Goal: Task Accomplishment & Management: Complete application form

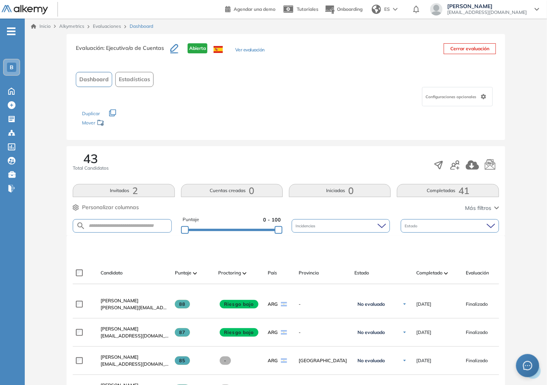
click at [461, 163] on div at bounding box center [466, 165] width 66 height 15
click at [459, 163] on div at bounding box center [466, 165] width 66 height 15
click at [458, 163] on icon "button" at bounding box center [454, 165] width 9 height 9
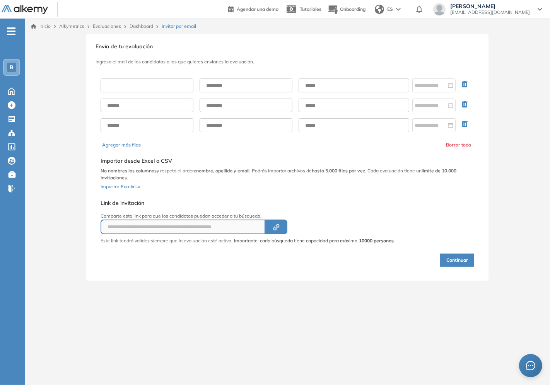
click at [145, 81] on input "text" at bounding box center [147, 86] width 93 height 14
click at [144, 87] on input "text" at bounding box center [147, 86] width 93 height 14
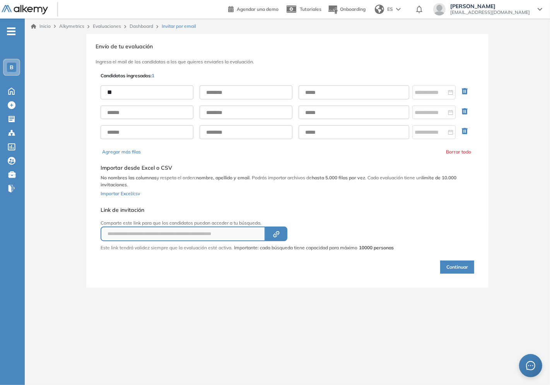
type input "*"
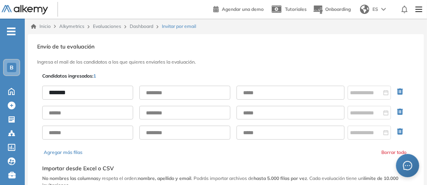
type input "*******"
type input "**********"
paste input "**********"
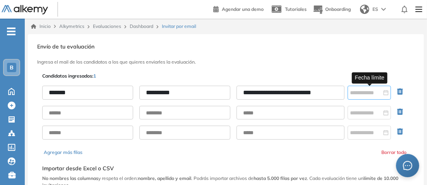
type input "**********"
click at [361, 86] on div at bounding box center [368, 93] width 43 height 14
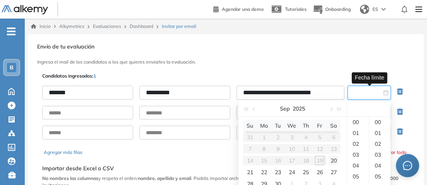
type input "**********"
click at [335, 157] on div "20" at bounding box center [333, 160] width 9 height 9
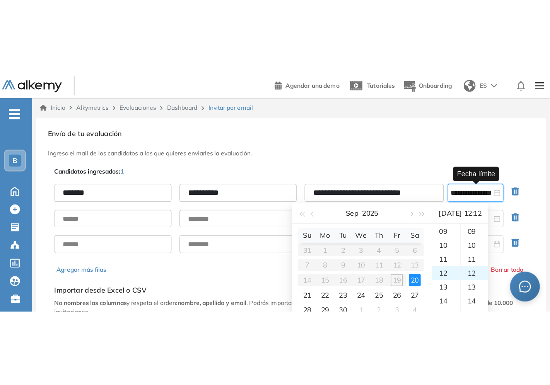
scroll to position [130, 0]
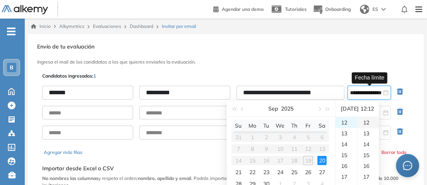
click at [370, 121] on div "12" at bounding box center [368, 122] width 21 height 11
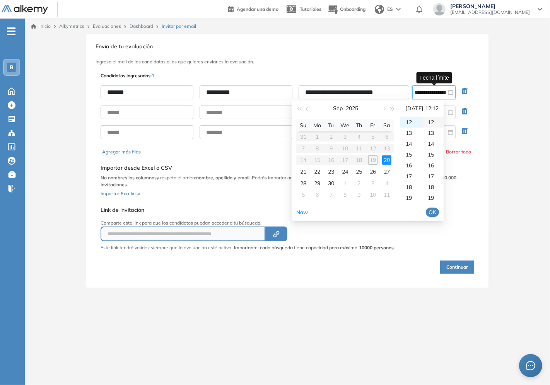
drag, startPoint x: 443, startPoint y: 213, endPoint x: 442, endPoint y: 117, distance: 96.4
click at [442, 117] on div "[DATE] Su Mo Tu We Th Fr Sa 31 1 2 3 4 5 6 7 8 9 10 11 12 13 14 15 16 17 18 19 …" at bounding box center [368, 161] width 152 height 121
click at [441, 130] on div "13" at bounding box center [433, 133] width 21 height 11
type input "**********"
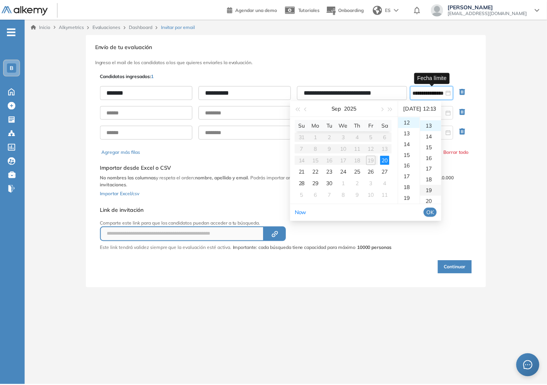
scroll to position [141, 0]
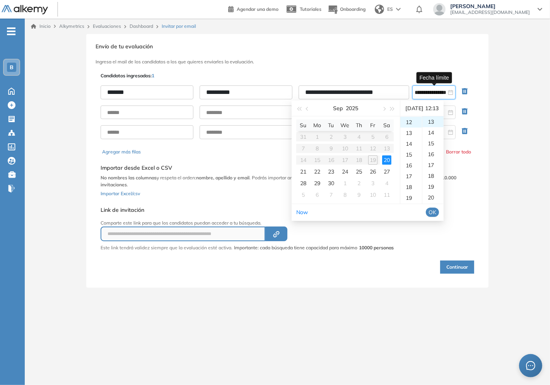
click at [436, 211] on span "OK" at bounding box center [433, 212] width 8 height 9
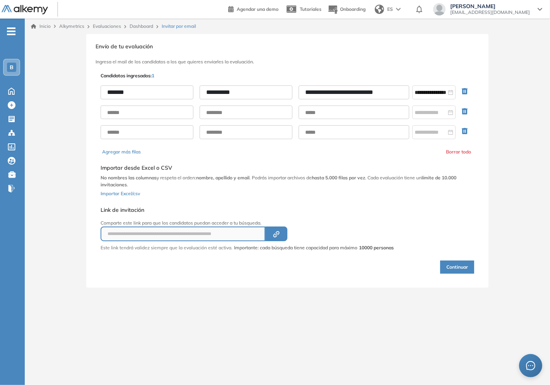
click at [461, 267] on button "Continuar" at bounding box center [457, 267] width 34 height 13
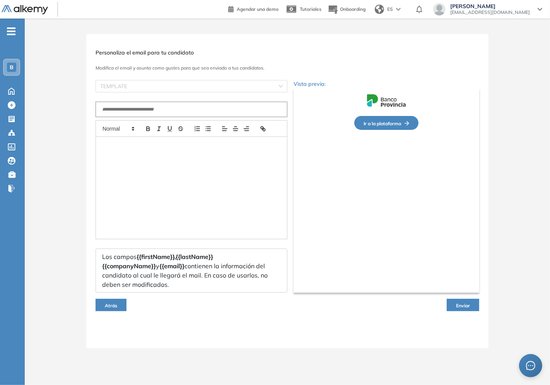
type input "**********"
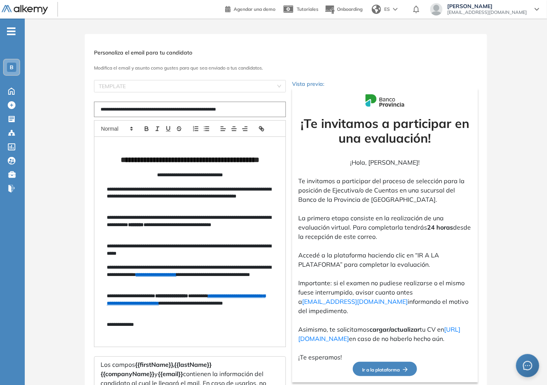
scroll to position [71, 0]
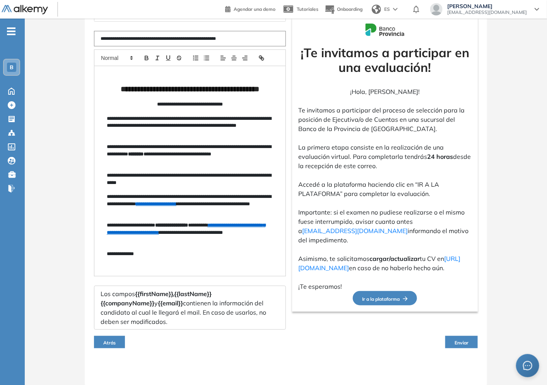
click at [465, 340] on span "Enviar" at bounding box center [462, 343] width 14 height 6
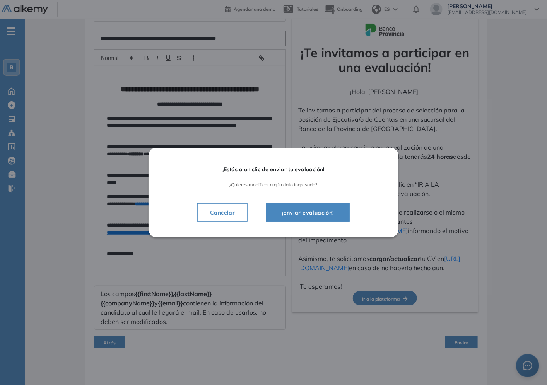
click at [320, 210] on span "¡Enviar evaluación!" at bounding box center [308, 212] width 64 height 9
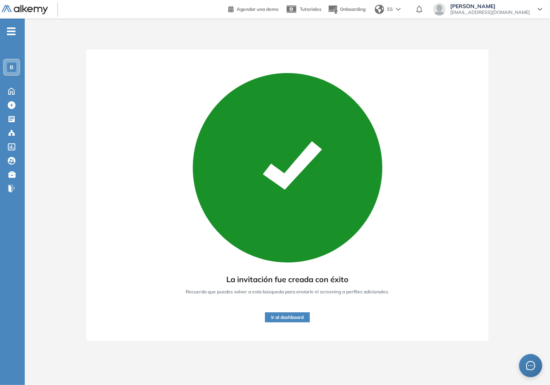
click at [280, 317] on button "Ir al dashboard" at bounding box center [287, 318] width 45 height 10
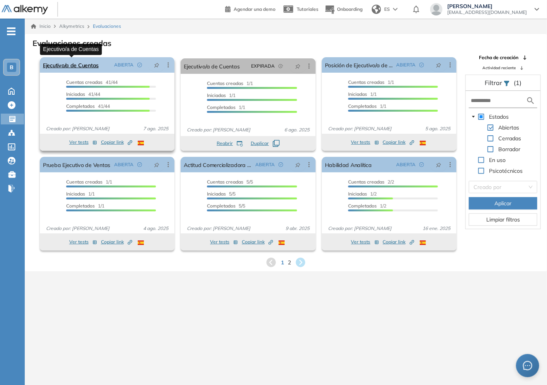
click at [76, 66] on link "Ejecutivo/a de Cuentas" at bounding box center [71, 64] width 56 height 15
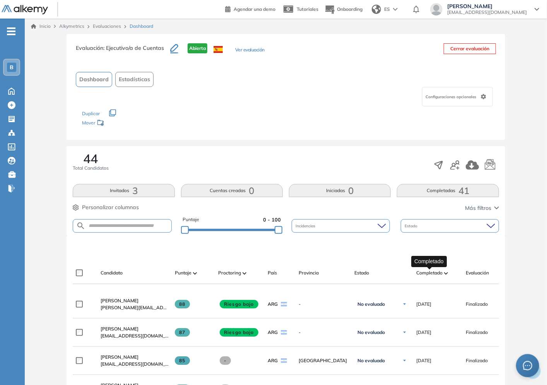
click at [432, 275] on span "Completado" at bounding box center [429, 273] width 26 height 7
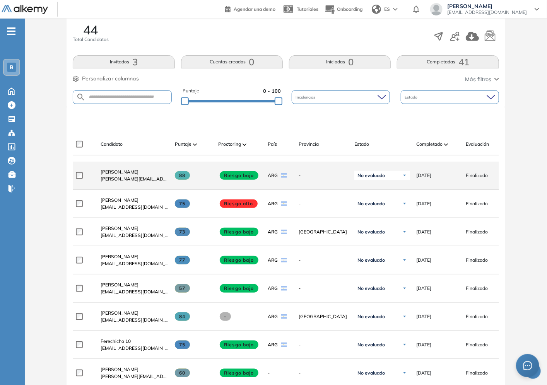
scroll to position [172, 0]
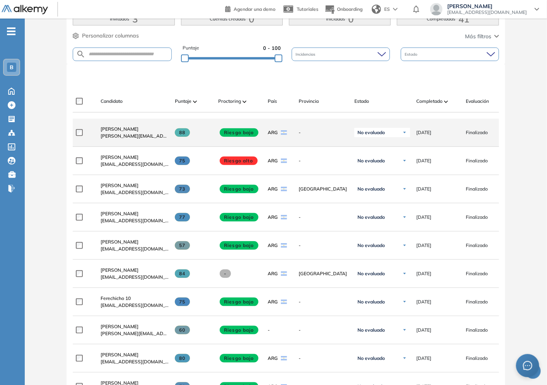
drag, startPoint x: 185, startPoint y: 133, endPoint x: 180, endPoint y: 133, distance: 5.4
click at [180, 133] on span "88" at bounding box center [182, 132] width 15 height 9
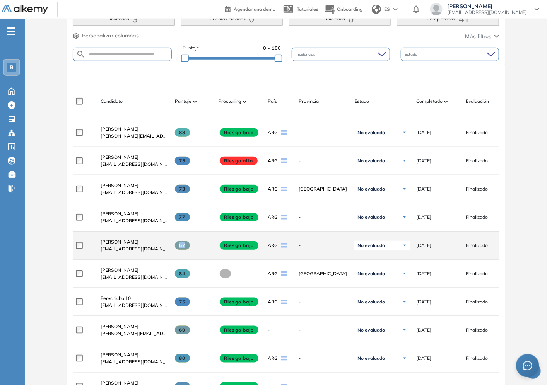
drag, startPoint x: 180, startPoint y: 248, endPoint x: 200, endPoint y: 249, distance: 20.5
click at [200, 249] on div "57" at bounding box center [193, 245] width 37 height 9
click at [195, 255] on div "57" at bounding box center [190, 245] width 43 height 21
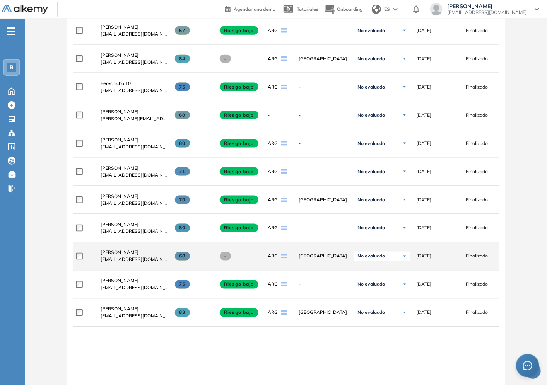
scroll to position [301, 0]
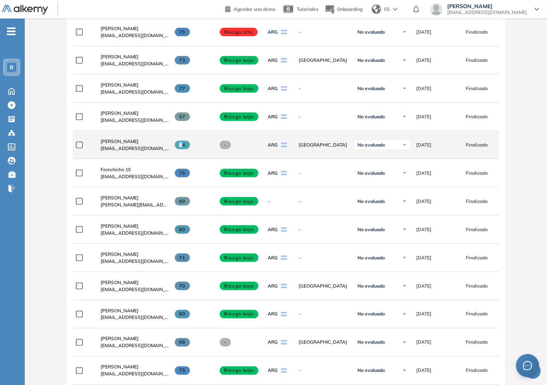
drag, startPoint x: 183, startPoint y: 142, endPoint x: 175, endPoint y: 147, distance: 8.7
click at [175, 147] on div "84" at bounding box center [190, 145] width 43 height 21
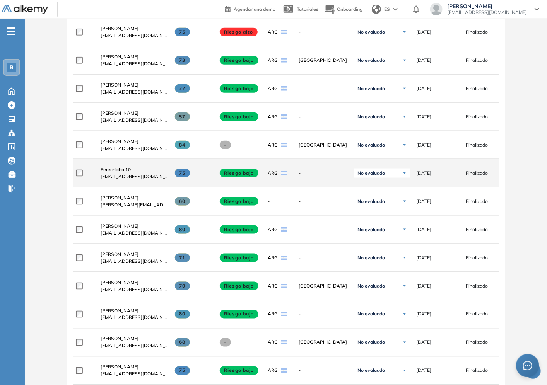
click at [200, 171] on div "75" at bounding box center [193, 173] width 37 height 9
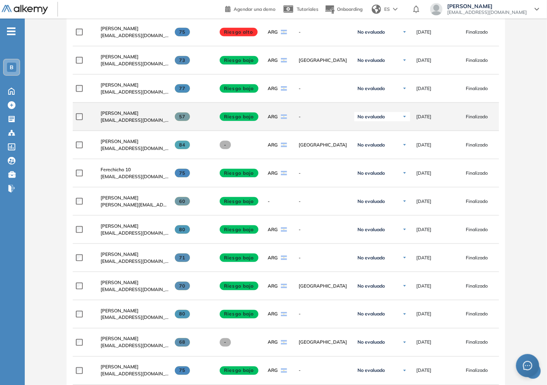
scroll to position [129, 0]
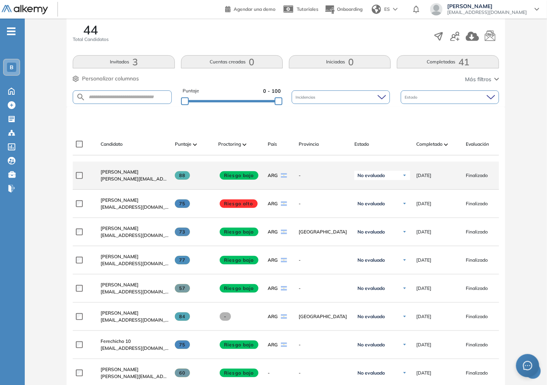
click at [136, 183] on span "[PERSON_NAME][EMAIL_ADDRESS][PERSON_NAME][DOMAIN_NAME]" at bounding box center [135, 179] width 68 height 7
click at [130, 175] on span "[PERSON_NAME]" at bounding box center [120, 172] width 38 height 6
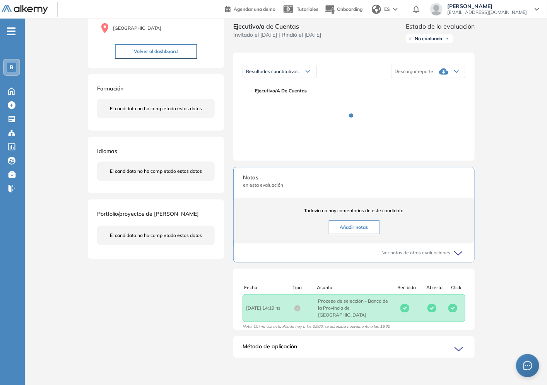
scroll to position [87, 0]
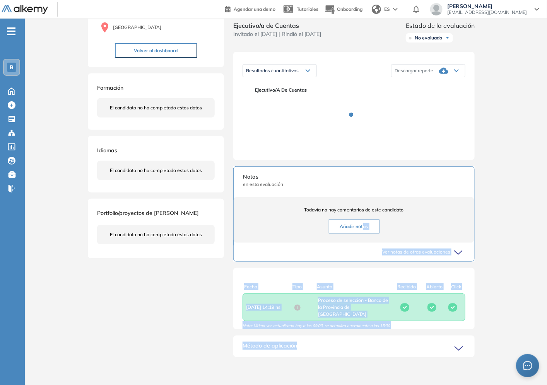
click at [364, 338] on div "Evaluaciones y challenges en los que participó el candidato 88% Ejecutivo/a de …" at bounding box center [354, 156] width 260 height 419
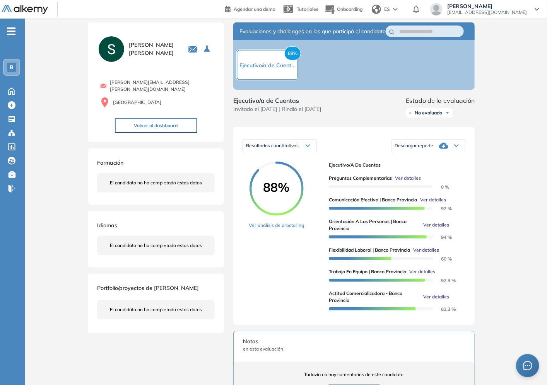
scroll to position [0, 0]
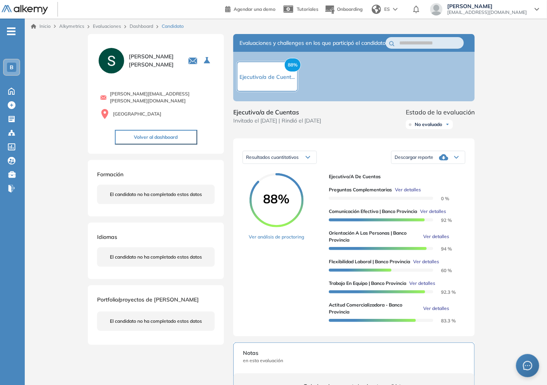
click at [149, 24] on link "Dashboard" at bounding box center [142, 26] width 24 height 6
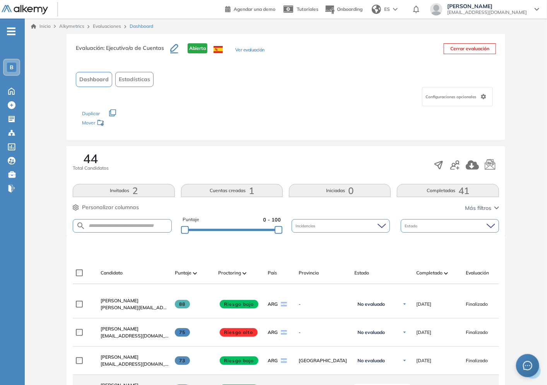
scroll to position [86, 0]
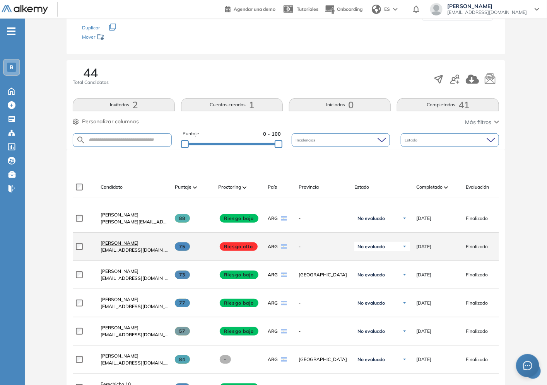
click at [130, 244] on span "[PERSON_NAME]" at bounding box center [120, 243] width 38 height 6
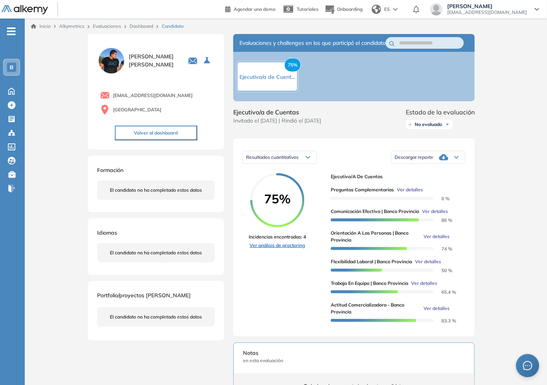
click at [287, 249] on link "Ver análisis de proctoring" at bounding box center [277, 245] width 57 height 7
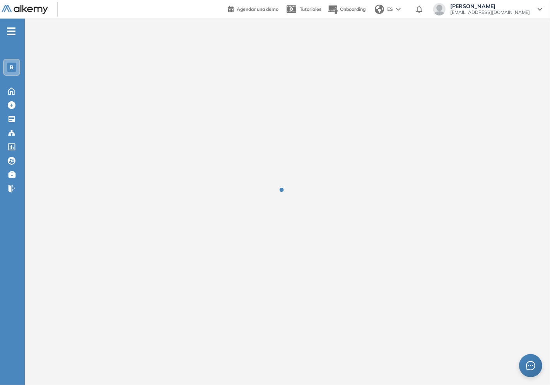
click at [206, 264] on div at bounding box center [287, 196] width 525 height 354
drag, startPoint x: 209, startPoint y: 258, endPoint x: 323, endPoint y: 281, distance: 116.5
click at [323, 281] on div at bounding box center [287, 196] width 525 height 354
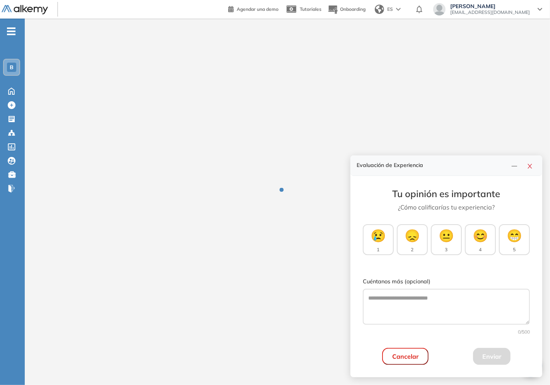
click at [289, 210] on div at bounding box center [287, 196] width 525 height 54
click at [535, 165] on button "button" at bounding box center [530, 165] width 12 height 11
click at [534, 166] on div at bounding box center [287, 196] width 525 height 354
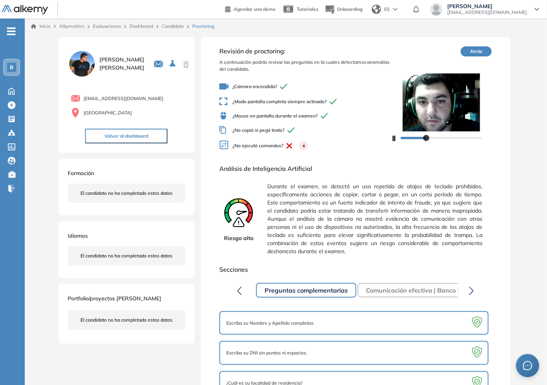
scroll to position [46, 0]
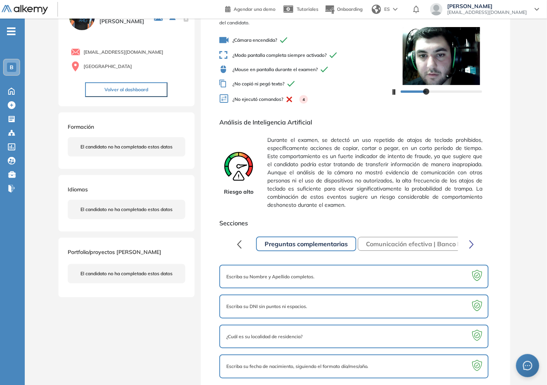
click at [386, 245] on button "Comunicación efectiva | Banco Provincia" at bounding box center [425, 244] width 135 height 14
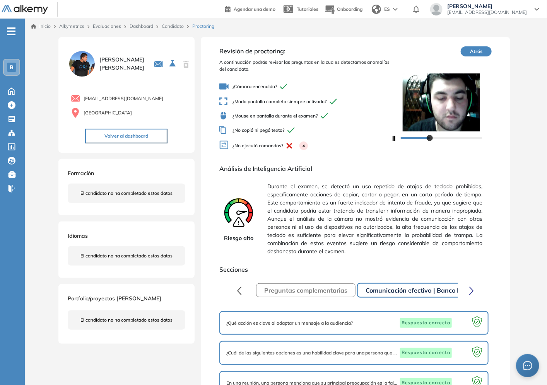
scroll to position [76, 0]
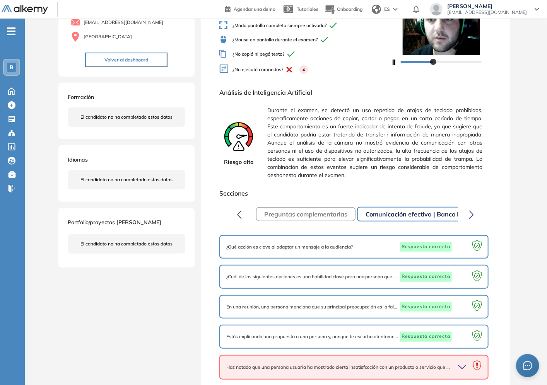
click at [460, 362] on icon "button" at bounding box center [463, 367] width 11 height 11
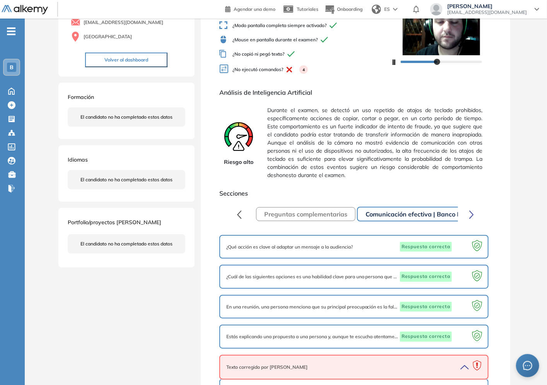
scroll to position [180, 0]
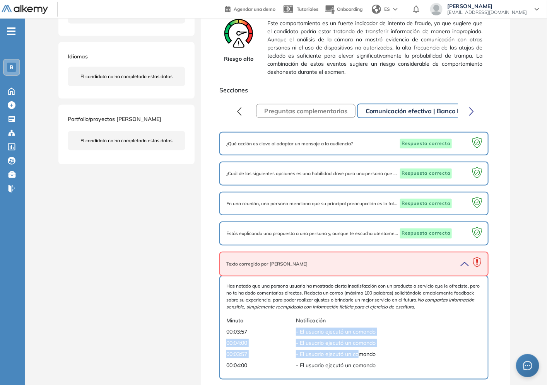
drag, startPoint x: 302, startPoint y: 324, endPoint x: 359, endPoint y: 351, distance: 63.2
click at [359, 351] on div "Has notado que una persona usuaria ha mostrado cierta insatisfacción con un pro…" at bounding box center [353, 328] width 255 height 90
click at [354, 351] on span "- El usuario ejecutó un comando" at bounding box center [381, 355] width 170 height 8
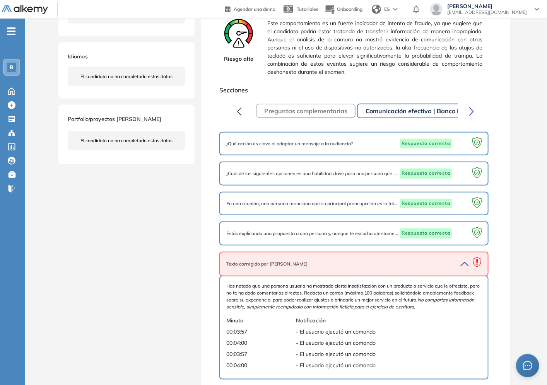
click at [338, 288] on span "Has notado que una persona usuaria ha mostrado cierta insatisfacción con un pro…" at bounding box center [353, 297] width 255 height 28
click at [338, 287] on span "Has notado que una persona usuaria ha mostrado cierta insatisfacción con un pro…" at bounding box center [353, 297] width 255 height 28
drag, startPoint x: 315, startPoint y: 332, endPoint x: 357, endPoint y: 340, distance: 42.6
click at [357, 340] on div "Has notado que una persona usuaria ha mostrado cierta insatisfacción con un pro…" at bounding box center [353, 328] width 255 height 90
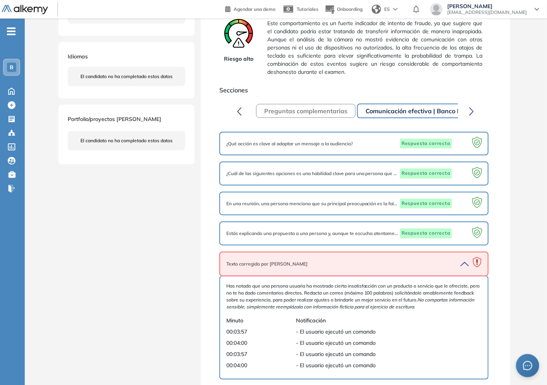
drag, startPoint x: 353, startPoint y: 345, endPoint x: 343, endPoint y: 345, distance: 10.4
click at [351, 351] on span "- El usuario ejecutó un comando" at bounding box center [381, 355] width 170 height 8
click at [307, 351] on span "- El usuario ejecutó un comando" at bounding box center [381, 355] width 170 height 8
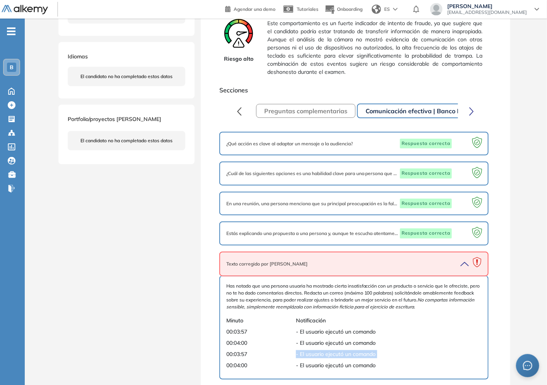
click at [307, 351] on span "- El usuario ejecutó un comando" at bounding box center [381, 355] width 170 height 8
click at [307, 362] on span "- El usuario ejecutó un comando" at bounding box center [381, 366] width 170 height 8
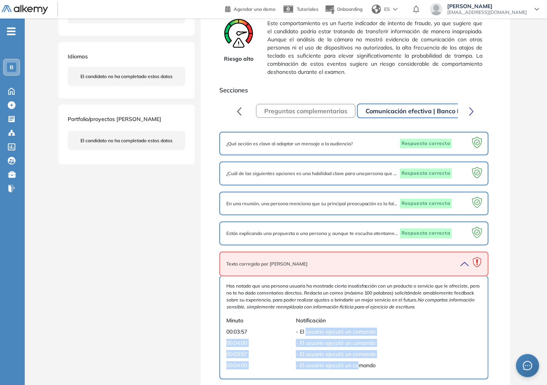
drag, startPoint x: 306, startPoint y: 325, endPoint x: 393, endPoint y: 347, distance: 89.3
click at [366, 355] on div "Has notado que una persona usuaria ha mostrado cierta insatisfacción con un pro…" at bounding box center [353, 328] width 255 height 90
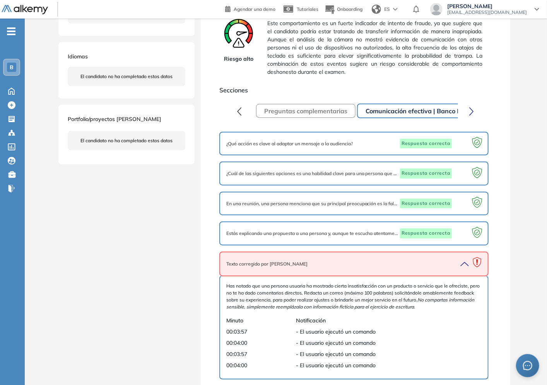
click at [386, 362] on span "- El usuario ejecutó un comando" at bounding box center [381, 366] width 170 height 8
click at [470, 110] on icon "button" at bounding box center [471, 111] width 5 height 9
click at [440, 107] on button "Orientación a las personas | Banco Provincia" at bounding box center [466, 111] width 147 height 14
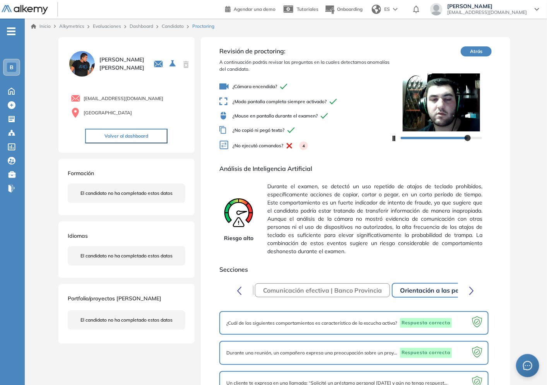
scroll to position [75, 0]
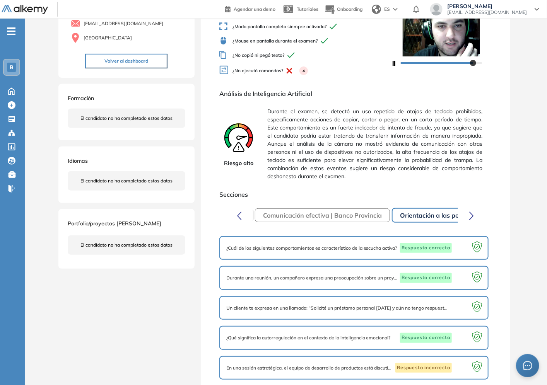
click at [420, 303] on div "Un cliente te expresa en una llamada: “Solicité un préstamo personal [DATE] y a…" at bounding box center [353, 308] width 255 height 10
click at [465, 303] on div at bounding box center [462, 308] width 21 height 10
drag, startPoint x: 301, startPoint y: 298, endPoint x: 280, endPoint y: 302, distance: 21.2
click at [300, 298] on div "Un cliente te expresa en una llamada: “Solicité un préstamo personal [DATE] y a…" at bounding box center [353, 308] width 269 height 24
drag, startPoint x: 280, startPoint y: 302, endPoint x: 339, endPoint y: 299, distance: 58.9
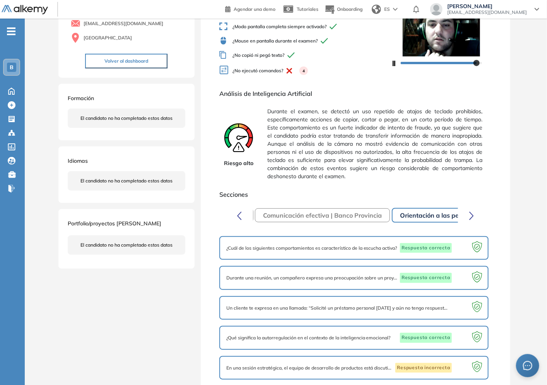
click at [279, 305] on span "Un cliente te expresa en una llamada: “Solicité un préstamo personal [DATE] y a…" at bounding box center [338, 308] width 224 height 7
drag, startPoint x: 484, startPoint y: 301, endPoint x: 471, endPoint y: 306, distance: 14.2
click at [481, 302] on icon at bounding box center [477, 308] width 15 height 15
click at [470, 306] on icon at bounding box center [477, 308] width 15 height 15
drag, startPoint x: 461, startPoint y: 306, endPoint x: 452, endPoint y: 310, distance: 10.1
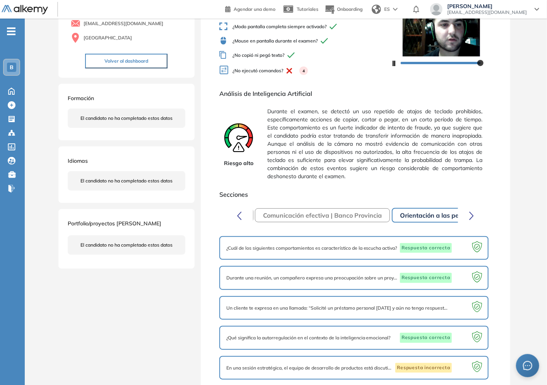
click at [460, 307] on div at bounding box center [462, 308] width 21 height 10
drag, startPoint x: 424, startPoint y: 339, endPoint x: 366, endPoint y: 329, distance: 59.0
click at [416, 338] on div "¿Qué significa la autorregulación en el contexto de la inteligencia emocional? …" at bounding box center [353, 338] width 269 height 24
click at [347, 326] on div "¿Qué significa la autorregulación en el contexto de la inteligencia emocional? …" at bounding box center [353, 338] width 269 height 24
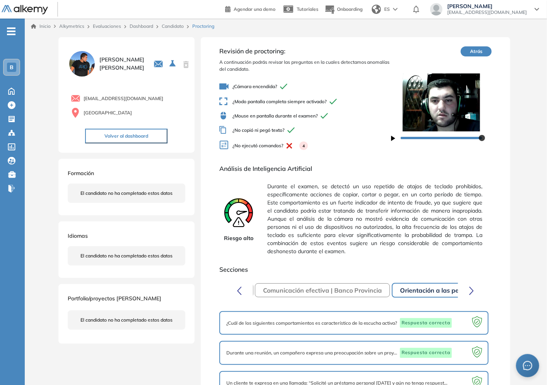
click at [472, 284] on button "button" at bounding box center [471, 290] width 15 height 15
click at [470, 56] on button "Atrás" at bounding box center [476, 51] width 31 height 10
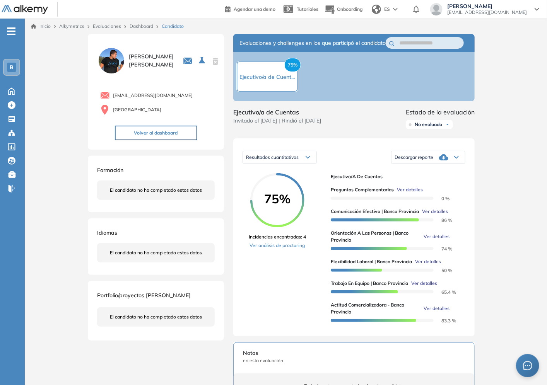
click at [312, 164] on div "Resultados cuantitativos" at bounding box center [280, 157] width 74 height 12
click at [296, 265] on div "75% Incidencias encontradas: 4 Ver análisis de proctoring" at bounding box center [287, 250] width 76 height 154
click at [298, 160] on span "Resultados cuantitativos" at bounding box center [272, 157] width 53 height 6
drag, startPoint x: 481, startPoint y: 169, endPoint x: 419, endPoint y: 150, distance: 65.1
click at [481, 168] on div "Evaluaciones y challenges en los que participó el candidato 75% Ejecutivo/a de …" at bounding box center [354, 288] width 260 height 509
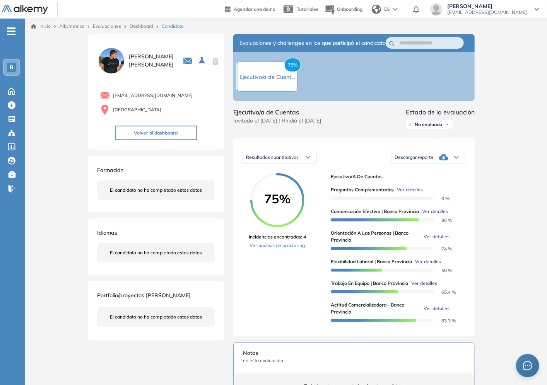
click at [459, 165] on div "Descargar reporte" at bounding box center [429, 157] width 74 height 15
drag, startPoint x: 489, startPoint y: 235, endPoint x: 433, endPoint y: 222, distance: 57.7
click at [489, 235] on div "Inicio Alkymetrics Evaluaciones Dashboard Candidato Duración : 00:00:00 Cantida…" at bounding box center [286, 290] width 522 height 543
click at [442, 240] on span "Ver detalles" at bounding box center [437, 236] width 26 height 7
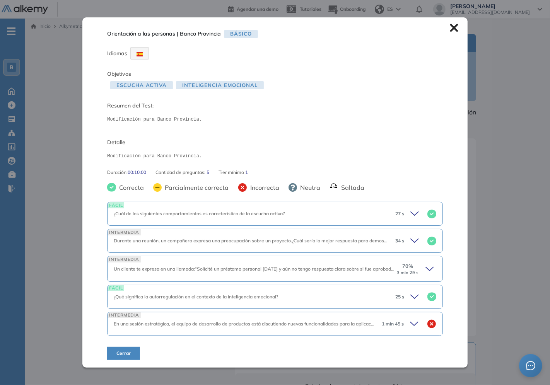
click at [422, 268] on div "70 % 3 min 29 s" at bounding box center [416, 269] width 40 height 12
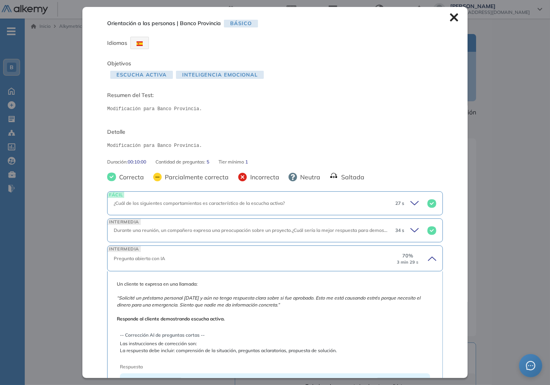
scroll to position [156, 0]
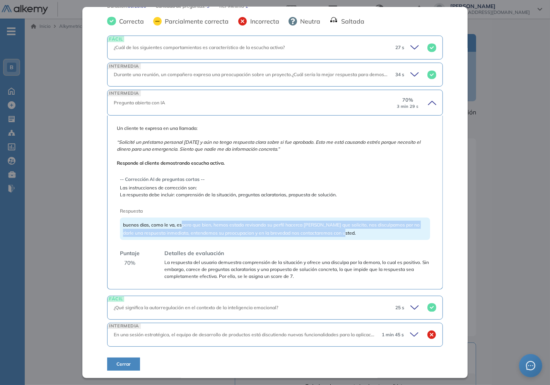
drag, startPoint x: 182, startPoint y: 229, endPoint x: 331, endPoint y: 232, distance: 149.4
click at [349, 232] on div "buenos dias, como le va, espero que bien, hemos estado revisando su perfil hace…" at bounding box center [275, 229] width 310 height 22
click at [282, 231] on span "buenos dias, como le va, espero que bien, hemos estado revisando su perfil hace…" at bounding box center [271, 229] width 297 height 14
drag, startPoint x: 283, startPoint y: 225, endPoint x: 344, endPoint y: 229, distance: 61.6
click at [344, 229] on div "buenos dias, como le va, espero que bien, hemos estado revisando su perfil hace…" at bounding box center [275, 229] width 310 height 22
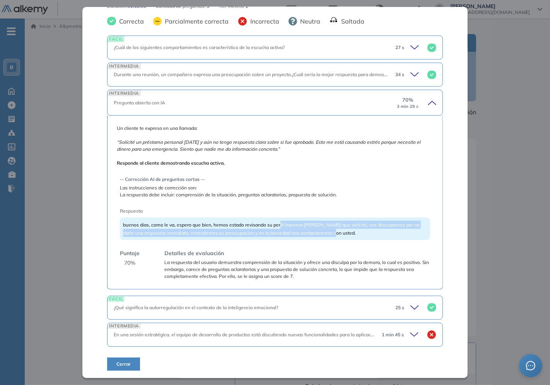
click at [344, 229] on div "buenos dias, como le va, espero que bien, hemos estado revisando su perfil hace…" at bounding box center [275, 229] width 310 height 22
drag, startPoint x: 371, startPoint y: 231, endPoint x: 353, endPoint y: 225, distance: 19.6
click at [353, 225] on div "buenos dias, como le va, espero que bien, hemos estado revisando su perfil hace…" at bounding box center [275, 229] width 310 height 22
click at [364, 229] on div "buenos dias, como le va, espero que bien, hemos estado revisando su perfil hace…" at bounding box center [275, 229] width 310 height 22
drag, startPoint x: 364, startPoint y: 225, endPoint x: 365, endPoint y: 233, distance: 8.2
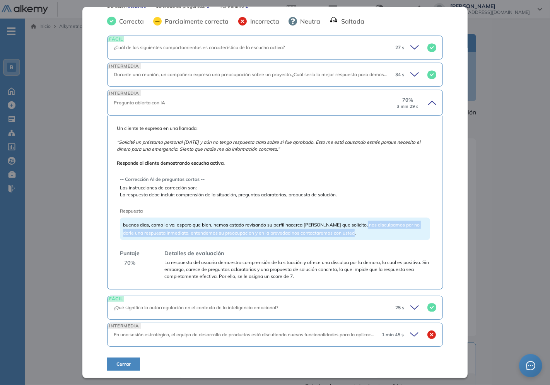
click at [365, 233] on div "buenos dias, como le va, espero que bien, hemos estado revisando su perfil hace…" at bounding box center [275, 229] width 310 height 22
click at [373, 233] on div "buenos dias, como le va, espero que bien, hemos estado revisando su perfil hace…" at bounding box center [275, 229] width 310 height 22
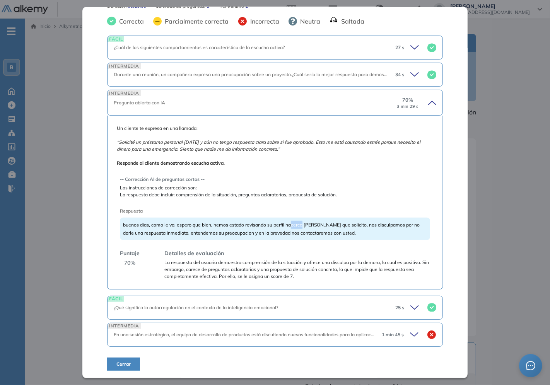
drag, startPoint x: 293, startPoint y: 224, endPoint x: 306, endPoint y: 226, distance: 12.8
click at [306, 226] on span "buenos dias, como le va, espero que bien, hemos estado revisando su perfil hace…" at bounding box center [271, 229] width 297 height 14
click at [411, 75] on icon at bounding box center [416, 74] width 11 height 11
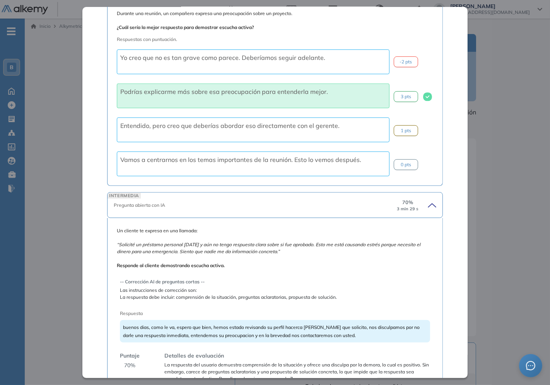
scroll to position [285, 0]
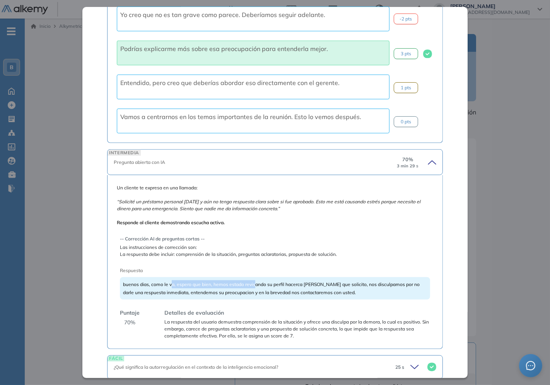
drag, startPoint x: 198, startPoint y: 288, endPoint x: 258, endPoint y: 285, distance: 60.1
click at [258, 285] on span "buenos dias, como le va, espero que bien, hemos estado revisando su perfil hace…" at bounding box center [271, 289] width 297 height 14
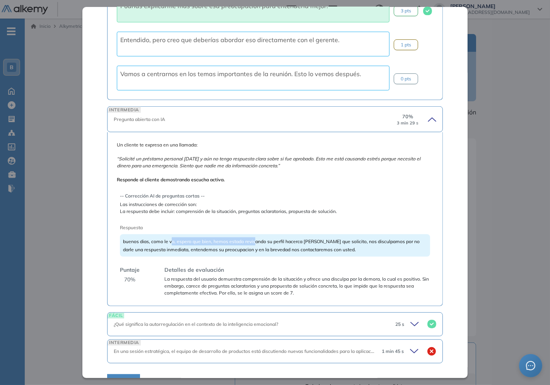
scroll to position [345, 0]
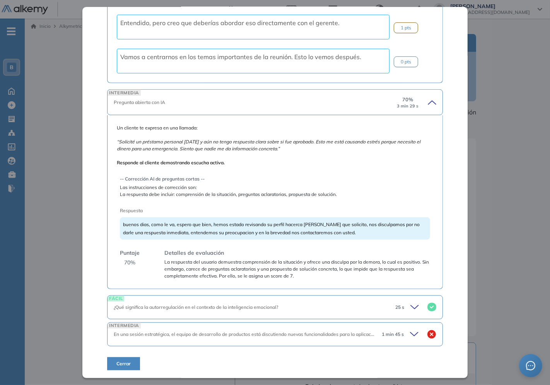
click at [426, 99] on icon at bounding box center [431, 102] width 11 height 11
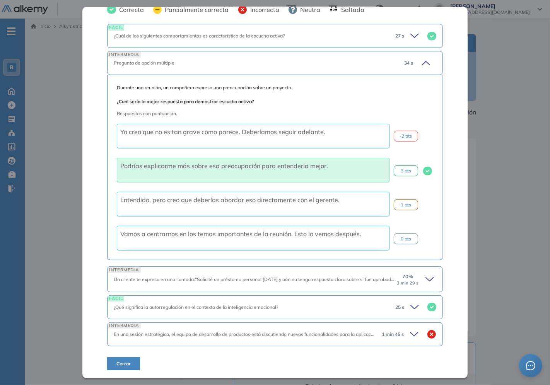
scroll to position [168, 0]
click at [422, 63] on icon at bounding box center [426, 63] width 8 height 3
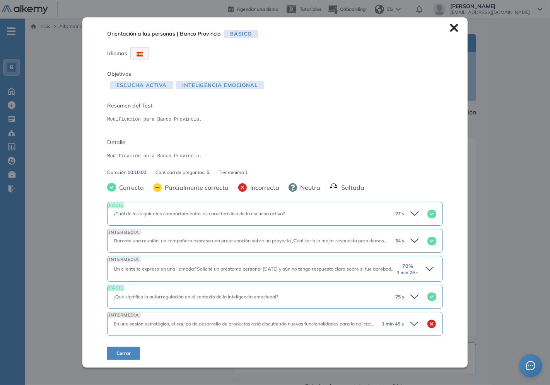
scroll to position [0, 0]
click at [428, 272] on icon at bounding box center [431, 269] width 11 height 11
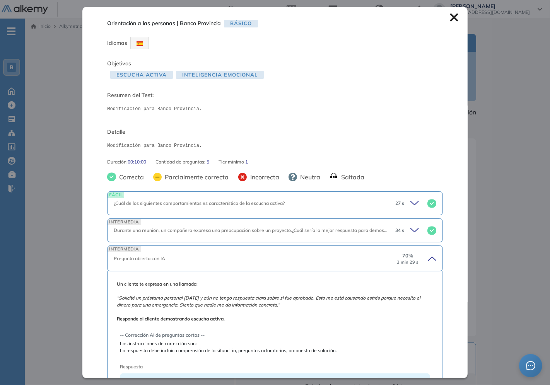
scroll to position [156, 0]
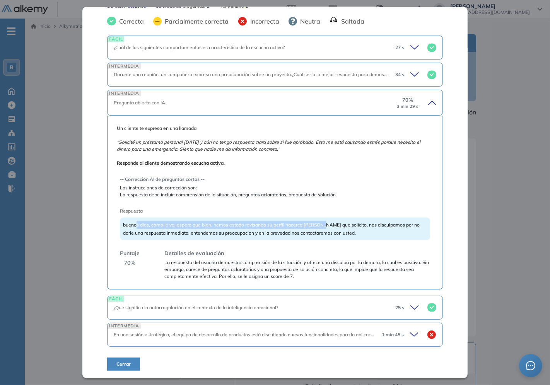
drag, startPoint x: 136, startPoint y: 228, endPoint x: 324, endPoint y: 227, distance: 188.0
click at [324, 227] on span "buenos dias, como le va, espero que bien, hemos estado revisando su perfil hace…" at bounding box center [271, 229] width 297 height 14
click at [257, 232] on span "buenos dias, como le va, espero que bien, hemos estado revisando su perfil hace…" at bounding box center [271, 229] width 297 height 14
drag, startPoint x: 208, startPoint y: 232, endPoint x: 366, endPoint y: 235, distance: 158.3
click at [366, 235] on div "buenos dias, como le va, espero que bien, hemos estado revisando su perfil hace…" at bounding box center [275, 229] width 310 height 22
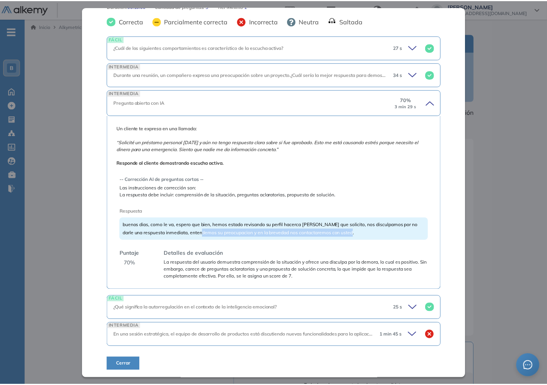
scroll to position [0, 0]
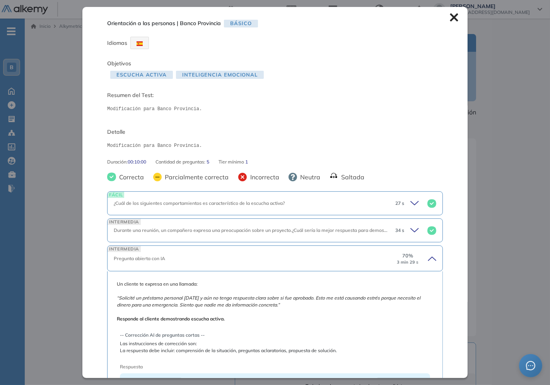
click at [428, 262] on icon at bounding box center [431, 258] width 11 height 11
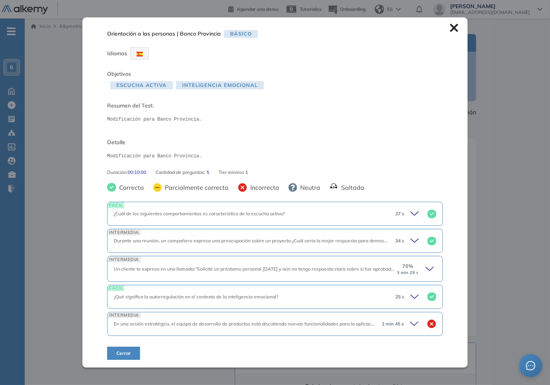
click at [445, 30] on div "Orientación a las personas | Banco Provincia Básico Idiomas Objetivos Escucha a…" at bounding box center [274, 192] width 385 height 350
drag, startPoint x: 445, startPoint y: 29, endPoint x: 452, endPoint y: 30, distance: 7.0
click at [446, 30] on div "Orientación a las personas | Banco Provincia Básico Idiomas Objetivos Escucha a…" at bounding box center [274, 192] width 385 height 350
click at [455, 30] on icon at bounding box center [454, 28] width 8 height 8
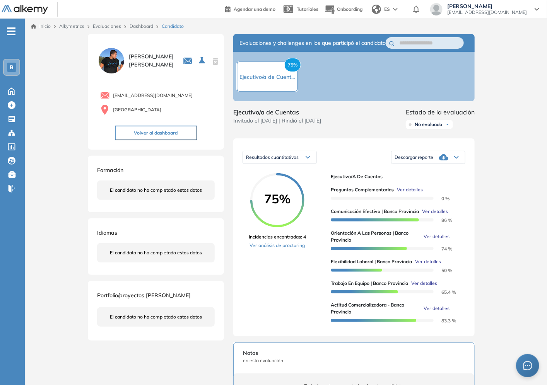
drag, startPoint x: 435, startPoint y: 299, endPoint x: 444, endPoint y: 300, distance: 9.7
click at [437, 287] on span "Ver detalles" at bounding box center [424, 283] width 26 height 7
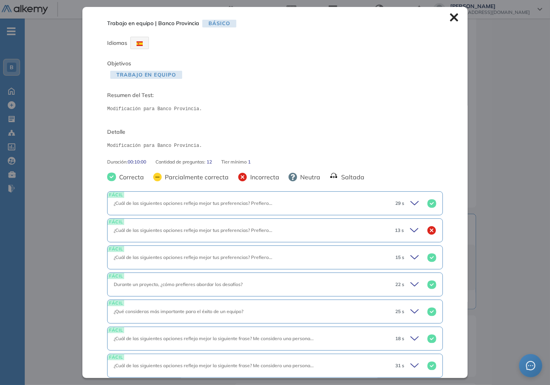
scroll to position [168, 0]
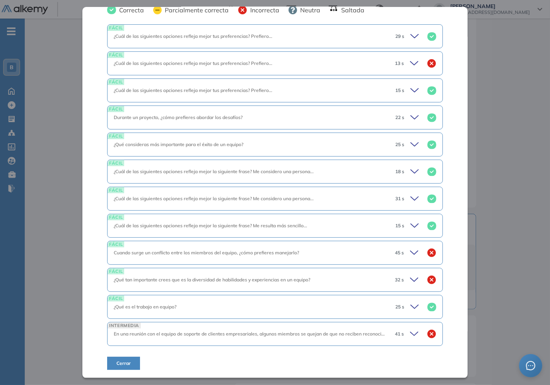
click at [411, 281] on icon at bounding box center [415, 280] width 11 height 11
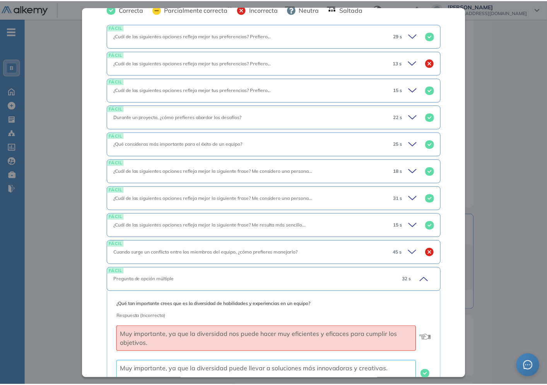
scroll to position [308, 0]
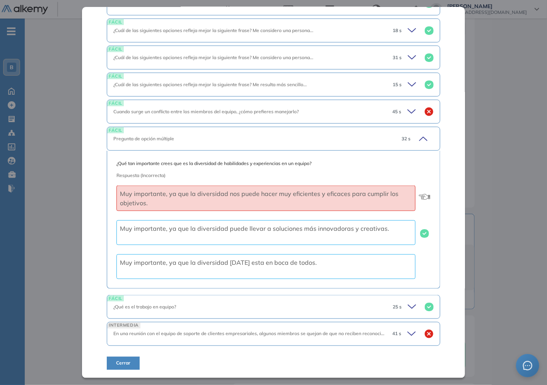
click at [491, 201] on div "Inicio Alkymetrics Evaluaciones Dashboard Candidato Trabajo en equipo | Banco P…" at bounding box center [286, 161] width 522 height 543
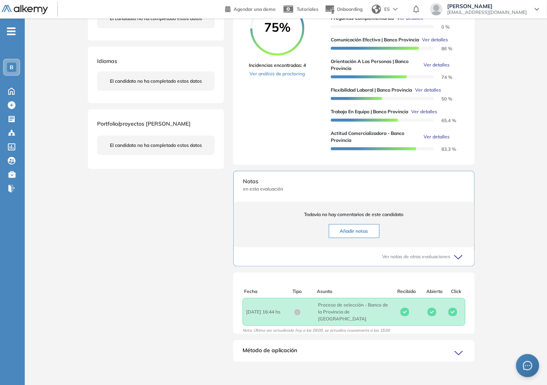
scroll to position [0, 0]
